Goal: Find specific page/section: Find specific page/section

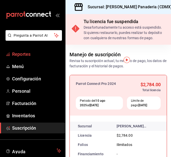
click at [24, 49] on link "Reportes" at bounding box center [32, 54] width 65 height 11
click at [17, 71] on link "Menú" at bounding box center [32, 66] width 65 height 11
